Goal: Information Seeking & Learning: Check status

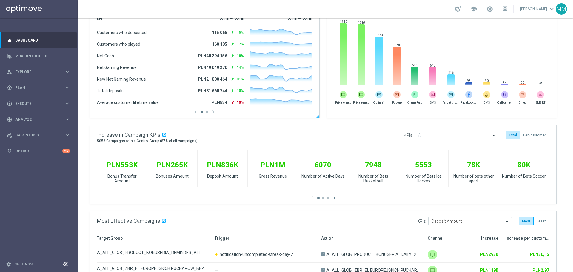
scroll to position [239, 0]
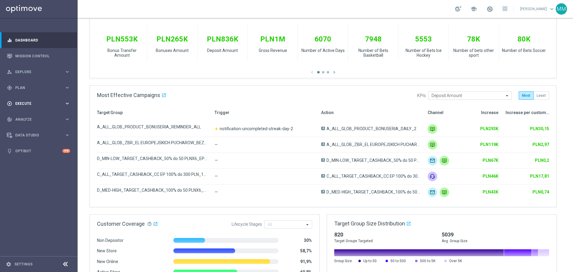
click at [33, 104] on span "Execute" at bounding box center [39, 104] width 49 height 4
click at [32, 131] on div "track_changes Analyze keyboard_arrow_right" at bounding box center [38, 137] width 77 height 16
drag, startPoint x: 30, startPoint y: 133, endPoint x: 48, endPoint y: 11, distance: 123.2
click at [30, 133] on link "Customer 360" at bounding box center [39, 131] width 47 height 5
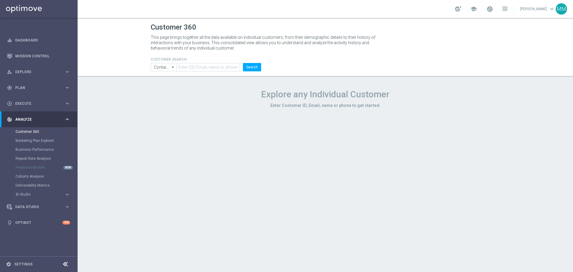
drag, startPoint x: 202, startPoint y: 57, endPoint x: 202, endPoint y: 66, distance: 9.0
click at [201, 57] on h4 "CUSTOMER SEARCH" at bounding box center [206, 59] width 110 height 4
click at [202, 69] on input "text" at bounding box center [208, 67] width 64 height 8
paste input "2763189"
type input "2763189"
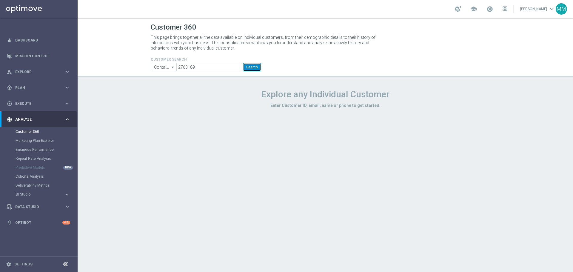
click at [248, 65] on button "Search" at bounding box center [252, 67] width 18 height 8
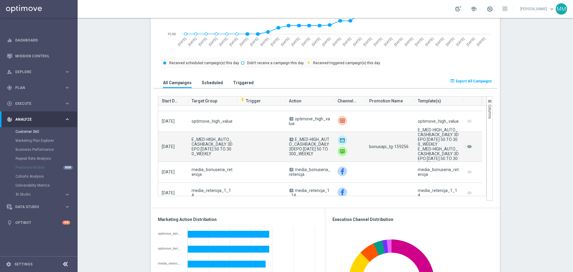
scroll to position [328, 0]
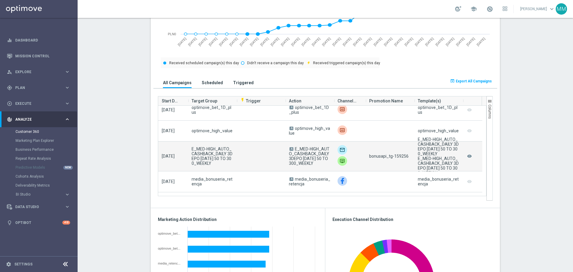
click at [395, 158] on span "bonusapi_tg-159256" at bounding box center [388, 156] width 39 height 5
copy span "159256"
